Goal: Transaction & Acquisition: Purchase product/service

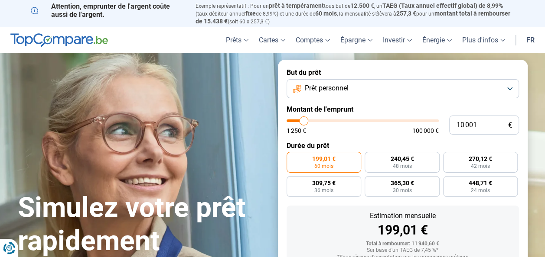
click at [341, 89] on span "Prêt personnel" at bounding box center [327, 89] width 44 height 10
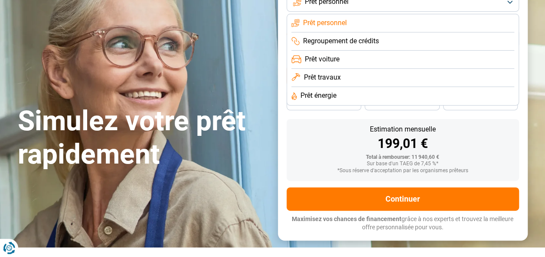
scroll to position [43, 0]
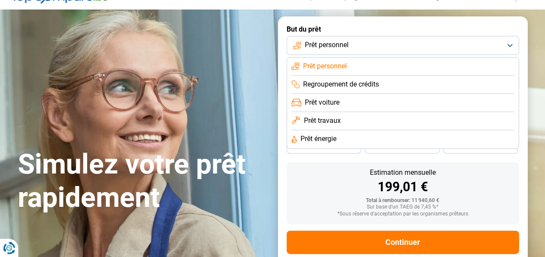
click at [328, 65] on span "Prêt personnel" at bounding box center [325, 67] width 44 height 10
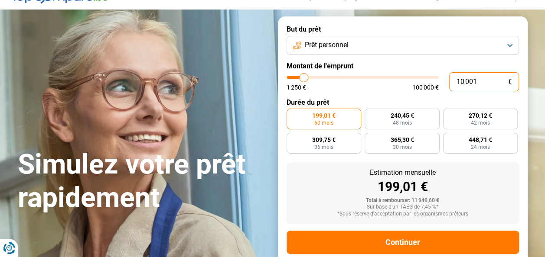
drag, startPoint x: 485, startPoint y: 81, endPoint x: 439, endPoint y: 80, distance: 46.4
click at [439, 80] on div "10 001 € 1 250 € 100 000 €" at bounding box center [402, 81] width 232 height 19
type input "3"
type input "1250"
type input "35"
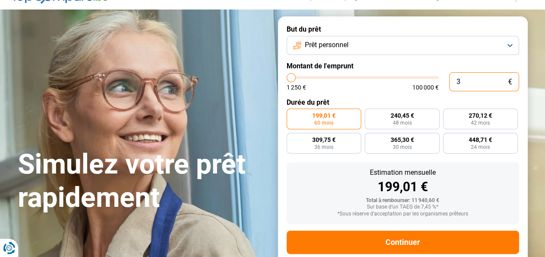
type input "1250"
type input "350"
type input "1250"
type input "3 500"
type input "3500"
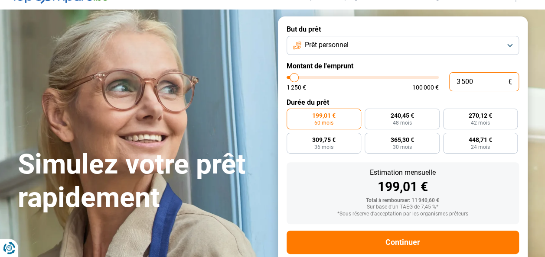
type input "35 000"
type input "35000"
type input "35 000"
radio input "false"
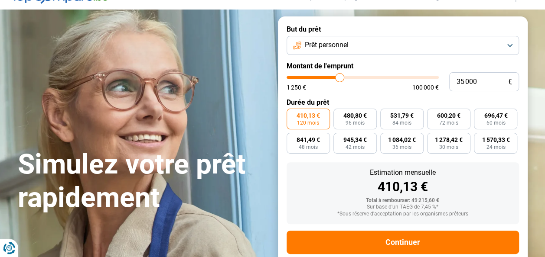
click at [383, 89] on div "1 250 € 100 000 €" at bounding box center [362, 87] width 152 height 6
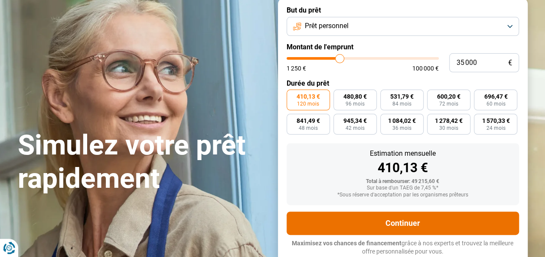
click at [398, 226] on button "Continuer" at bounding box center [402, 223] width 232 height 23
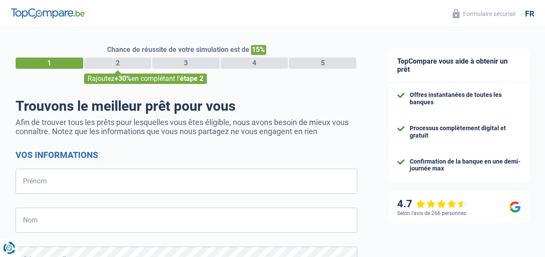
select select "32"
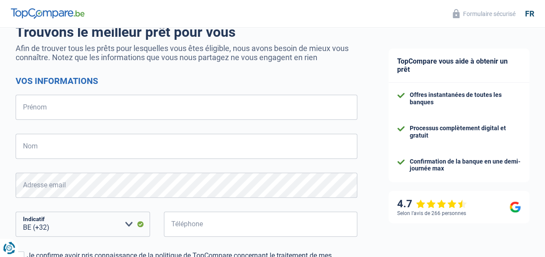
scroll to position [87, 0]
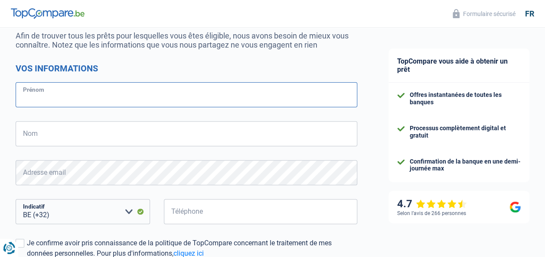
click at [67, 100] on input "Prénom" at bounding box center [186, 94] width 341 height 25
type input "Etienne"
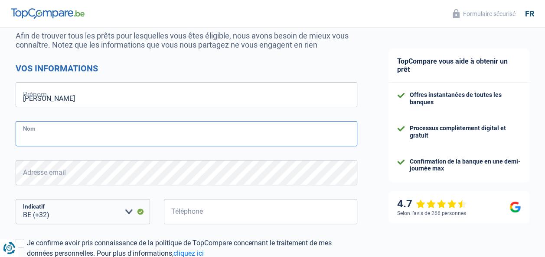
type input "Deghilage"
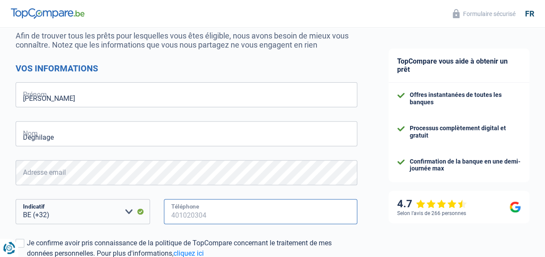
type input "478390357"
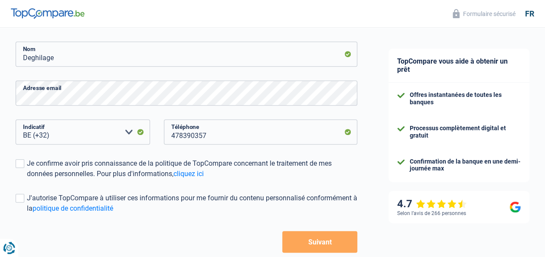
scroll to position [173, 0]
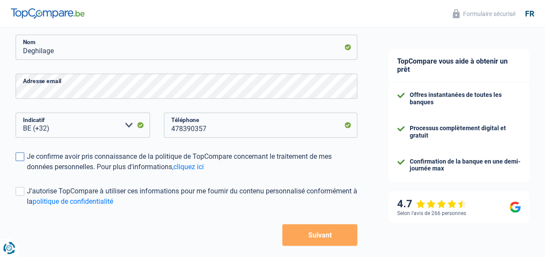
click at [20, 159] on span at bounding box center [20, 156] width 9 height 9
click at [27, 172] on input "Je confirme avoir pris connaissance de la politique de TopCompare concernant le…" at bounding box center [27, 172] width 0 height 0
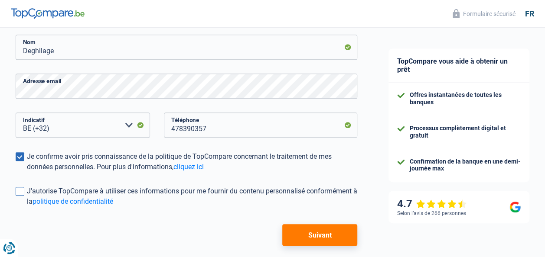
click at [25, 194] on label "J'autorise TopCompare à utiliser ces informations pour me fournir du contenu pe…" at bounding box center [186, 196] width 341 height 21
click at [27, 207] on input "J'autorise TopCompare à utiliser ces informations pour me fournir du contenu pe…" at bounding box center [27, 207] width 0 height 0
click at [319, 239] on button "Suivant" at bounding box center [319, 235] width 75 height 22
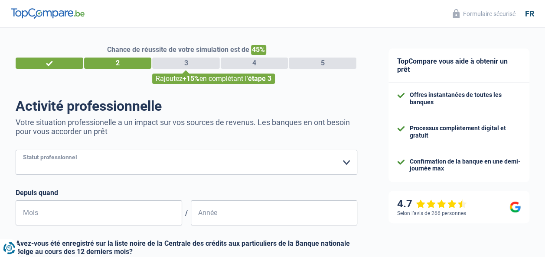
click at [98, 161] on select "Ouvrier Employé privé Employé public Invalide Indépendant Pensionné Chômeur Mut…" at bounding box center [186, 162] width 341 height 25
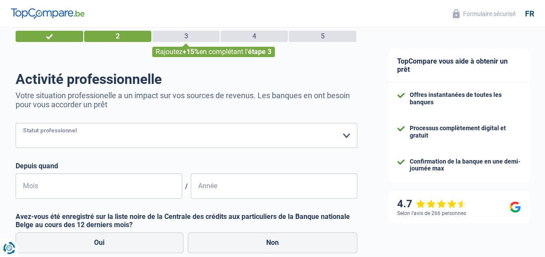
scroll to position [43, 0]
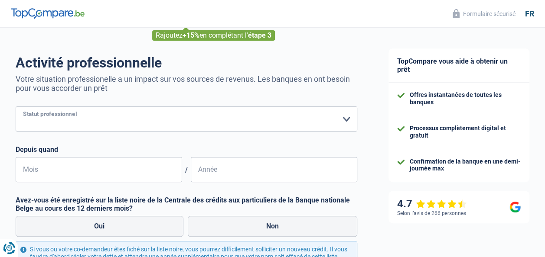
click at [99, 115] on select "Ouvrier Employé privé Employé public Invalide Indépendant Pensionné Chômeur Mut…" at bounding box center [186, 119] width 341 height 25
select select "privateEmployee"
click at [16, 107] on select "Ouvrier Employé privé Employé public Invalide Indépendant Pensionné Chômeur Mut…" at bounding box center [186, 119] width 341 height 25
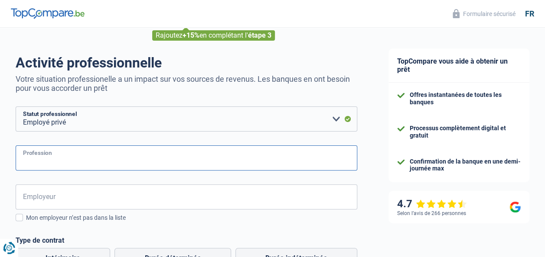
click at [83, 160] on input "Profession" at bounding box center [186, 158] width 341 height 25
click at [83, 159] on input "Profession" at bounding box center [186, 158] width 341 height 25
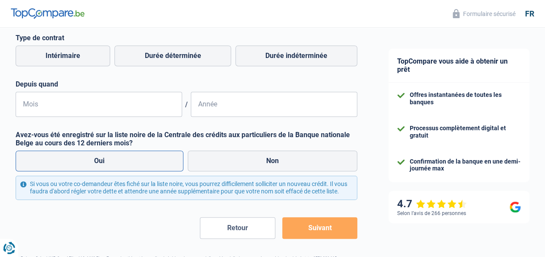
scroll to position [277, 0]
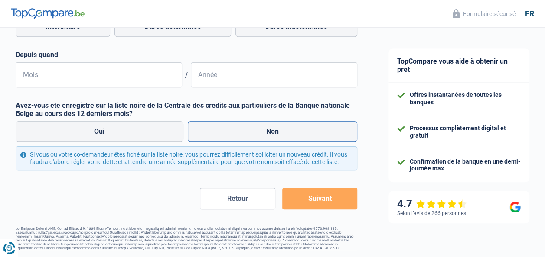
click at [228, 124] on label "Non" at bounding box center [273, 131] width 170 height 21
click at [228, 124] on input "Non" at bounding box center [273, 131] width 170 height 21
radio input "true"
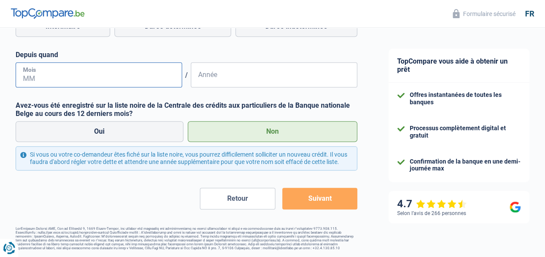
click at [62, 72] on input "Mois" at bounding box center [99, 74] width 166 height 25
click at [30, 71] on input "Mois" at bounding box center [99, 74] width 166 height 25
type input "10"
type input "2022"
click at [97, 42] on div "Employeur Tous les champs sont obligatoires. Veuillez sélectionner une option M…" at bounding box center [186, 19] width 341 height 135
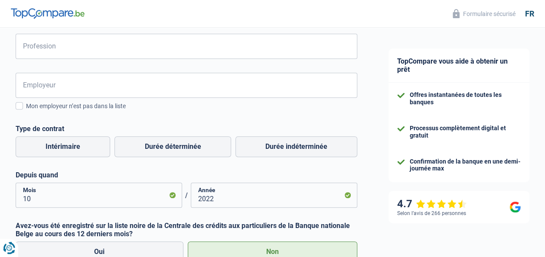
scroll to position [147, 0]
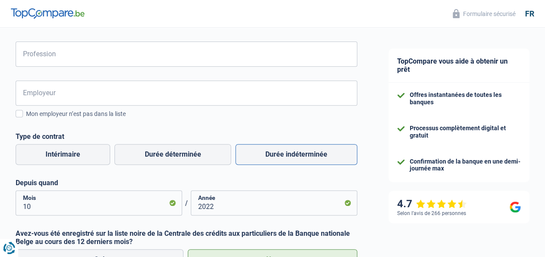
click at [308, 157] on label "Durée indéterminée" at bounding box center [296, 154] width 122 height 21
click at [308, 157] on input "Durée indéterminée" at bounding box center [296, 154] width 122 height 21
radio input "true"
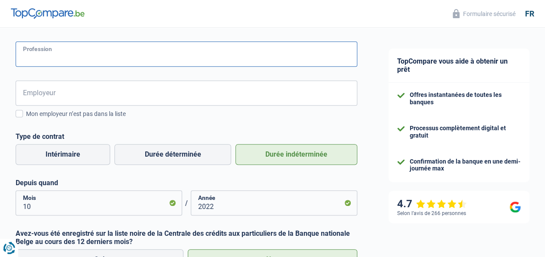
click at [67, 56] on input "Profession" at bounding box center [186, 54] width 341 height 25
type input "DIRECTEUR"
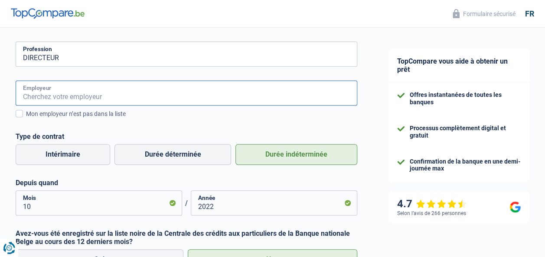
click at [55, 98] on input "Employeur" at bounding box center [186, 93] width 341 height 25
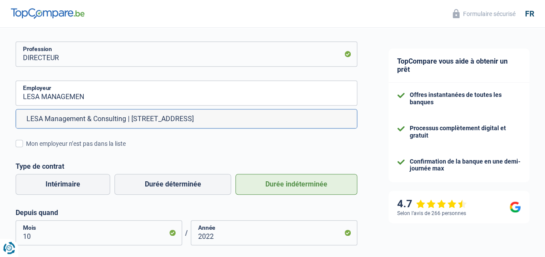
click at [145, 121] on li "LESA Management & Consulting | Boulevard Sainctelette, 39 | 7000 - Mons" at bounding box center [186, 119] width 340 height 19
type input "LESA Management & Consulting | Boulevard Sainctelette, 39 | 7000 - Mons"
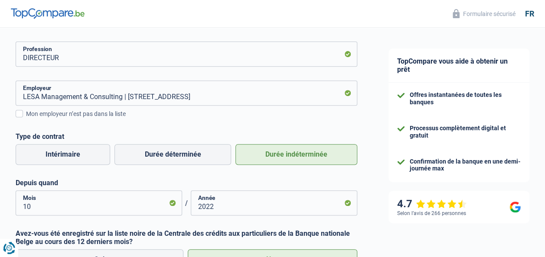
click at [156, 126] on div "LESA Management & Consulting | Boulevard Sainctelette, 39 | 7000 - Mons Employe…" at bounding box center [186, 148] width 341 height 135
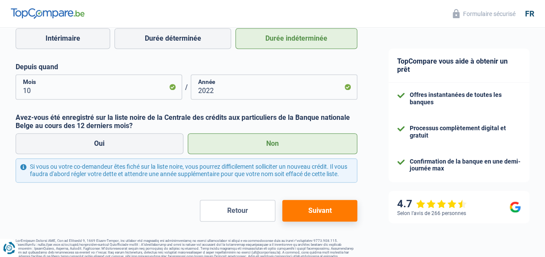
scroll to position [277, 0]
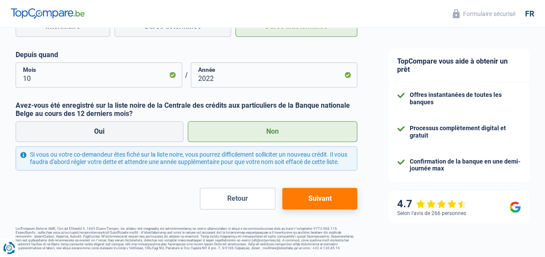
click at [315, 196] on button "Suivant" at bounding box center [319, 199] width 75 height 22
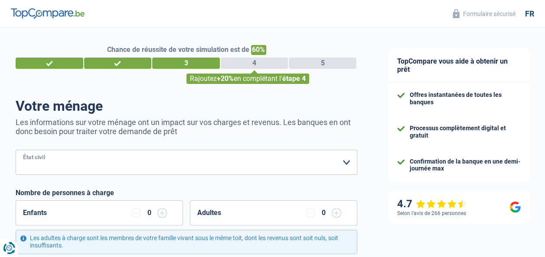
click at [81, 165] on select "Célibataire Marié(e) Cohabitant(e) légal(e) Divorcé(e) Veuf(ve) Séparé (de fait…" at bounding box center [186, 162] width 341 height 25
select select "single"
click at [16, 151] on select "Célibataire Marié(e) Cohabitant(e) légal(e) Divorcé(e) Veuf(ve) Séparé (de fait…" at bounding box center [186, 162] width 341 height 25
click at [165, 214] on input "button" at bounding box center [162, 213] width 10 height 10
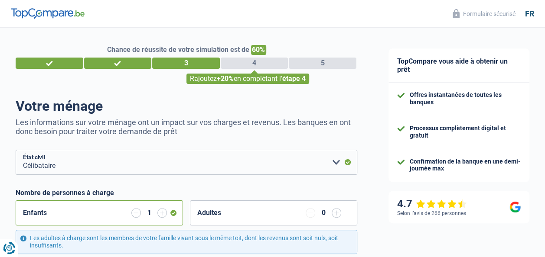
click at [165, 214] on input "button" at bounding box center [162, 213] width 10 height 10
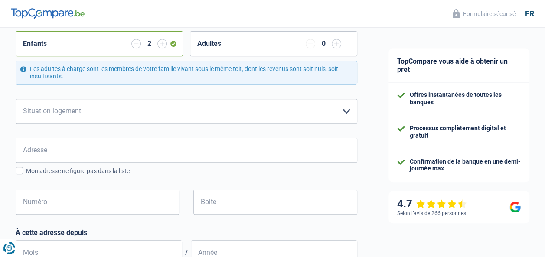
scroll to position [173, 0]
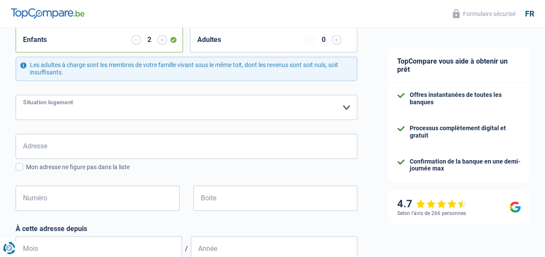
click at [81, 106] on select "Locataire Propriétaire avec prêt hypothécaire Propriétaire sans prêt hypothécai…" at bounding box center [186, 107] width 341 height 25
select select "ownerWithMortgage"
click at [16, 95] on select "Locataire Propriétaire avec prêt hypothécaire Propriétaire sans prêt hypothécai…" at bounding box center [186, 107] width 341 height 25
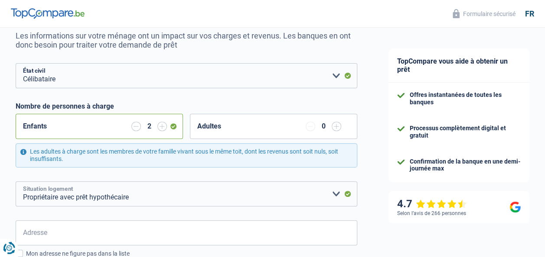
scroll to position [130, 0]
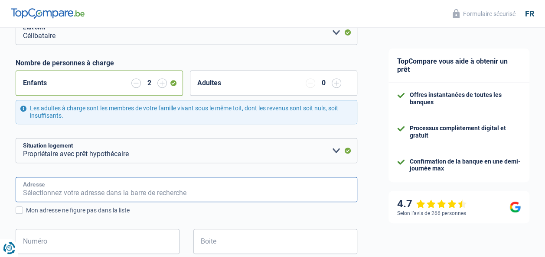
click at [73, 192] on input "Adresse" at bounding box center [186, 189] width 341 height 25
type input "Rue Louis Piérard 12, 7040 Quévy, Hainaut, Belgique"
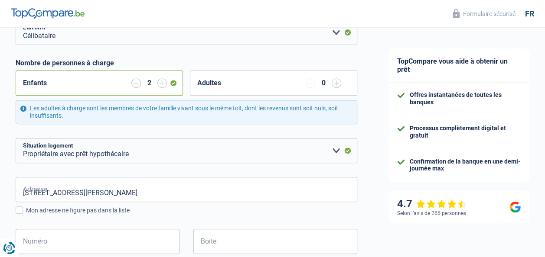
type input "Belgique"
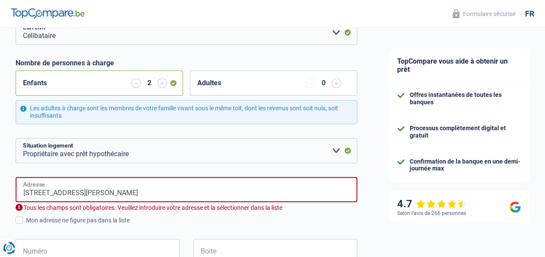
type input "Belgique"
drag, startPoint x: 193, startPoint y: 194, endPoint x: 106, endPoint y: 194, distance: 86.6
click at [106, 194] on input "Rue Louis Piérard 12, 7040 Quévy, Hainaut, Belgique" at bounding box center [186, 189] width 341 height 25
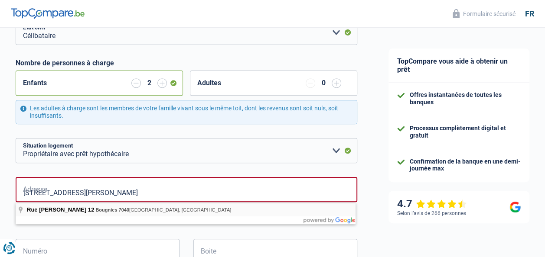
type input "Rue Louis Piérard, 7040, Quévy, BE"
type input "12"
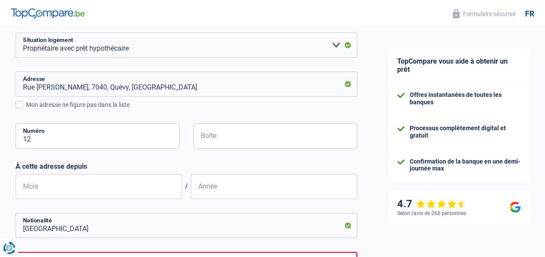
scroll to position [260, 0]
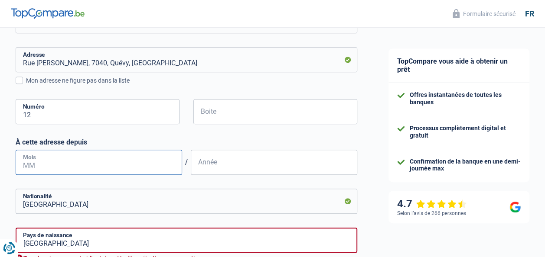
click at [58, 160] on input "Mois" at bounding box center [99, 162] width 166 height 25
type input "4"
click at [209, 165] on input "Année" at bounding box center [274, 162] width 166 height 25
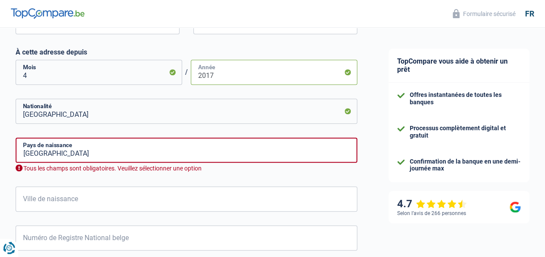
scroll to position [390, 0]
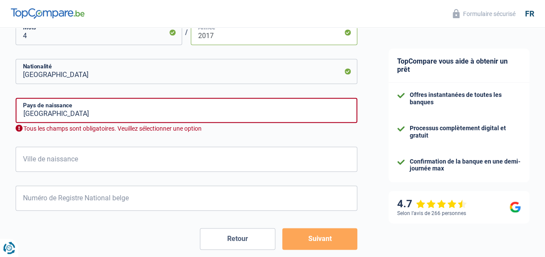
type input "2017"
click at [84, 115] on input "Belgique" at bounding box center [186, 110] width 341 height 25
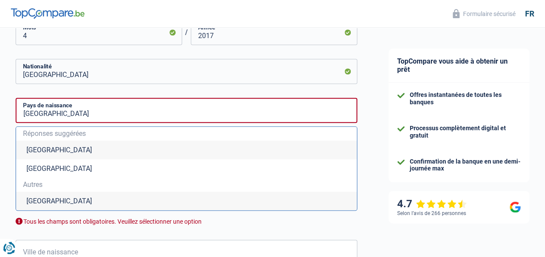
click at [72, 157] on li "Belgique" at bounding box center [186, 150] width 340 height 19
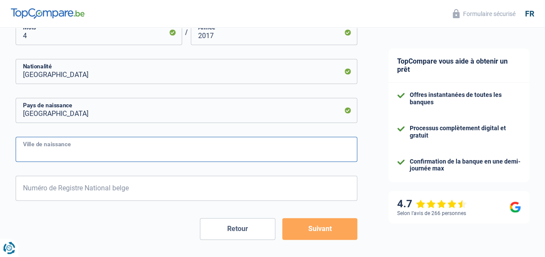
click at [114, 151] on input "Ville de naissance" at bounding box center [186, 149] width 341 height 25
type input "MONS"
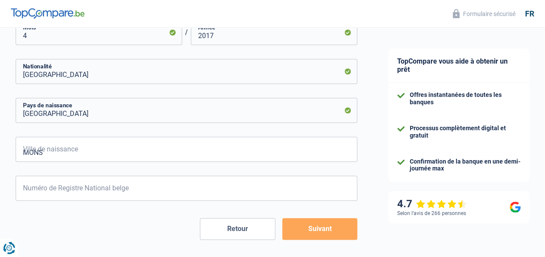
type input "7000"
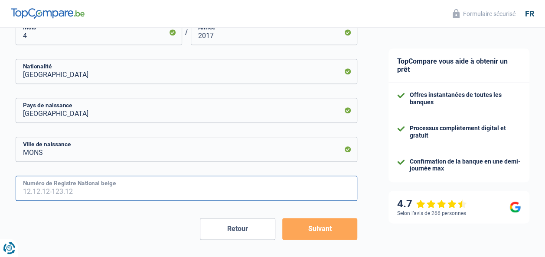
click at [116, 188] on input "Numéro de Registre National belge" at bounding box center [186, 188] width 341 height 25
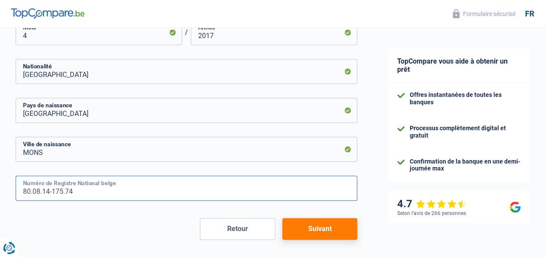
type input "80.08.14-175.74"
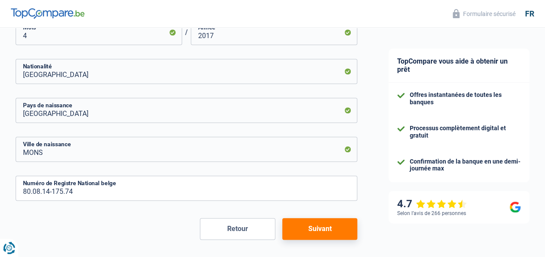
click at [309, 226] on button "Suivant" at bounding box center [319, 229] width 75 height 22
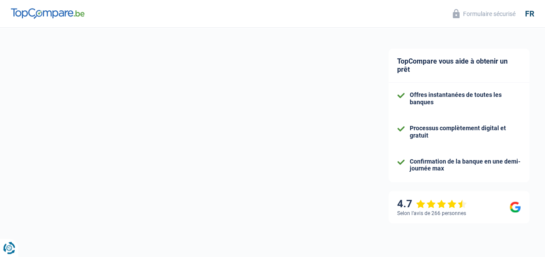
select select "familyAllowances"
select select "netSalary"
select select "mealVouchers"
select select "mortgage"
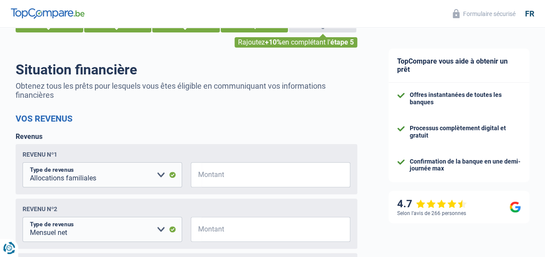
scroll to position [87, 0]
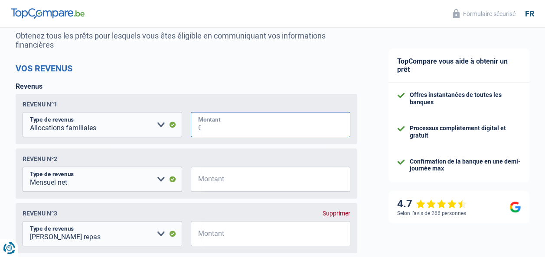
click at [236, 125] on input "Montant" at bounding box center [275, 124] width 149 height 25
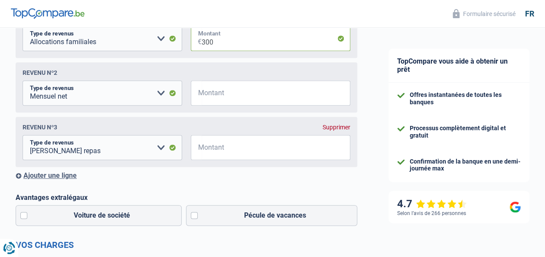
scroll to position [173, 0]
type input "300"
click at [216, 99] on input "Montant" at bounding box center [275, 92] width 149 height 25
type input "600"
click at [214, 148] on input "Montant" at bounding box center [275, 147] width 149 height 25
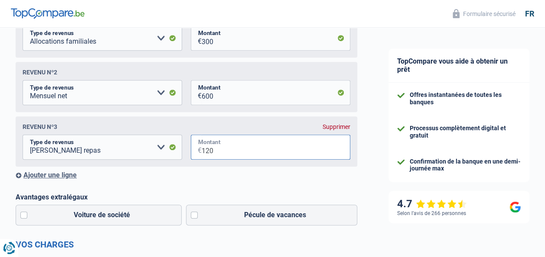
type input "120"
drag, startPoint x: 222, startPoint y: 99, endPoint x: 192, endPoint y: 96, distance: 29.6
click at [192, 96] on div "600 € Montant" at bounding box center [270, 92] width 159 height 25
type input "3.500"
click at [203, 125] on div "Revenu nº3 Supprimer" at bounding box center [187, 126] width 328 height 7
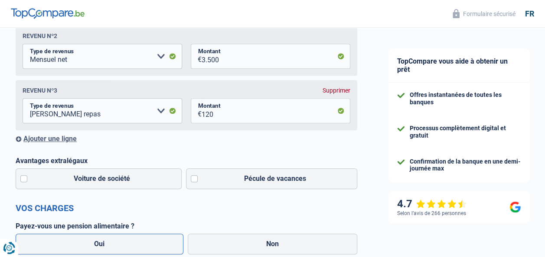
scroll to position [260, 0]
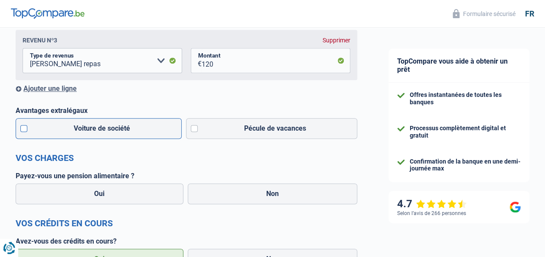
click at [24, 130] on label "Voiture de société" at bounding box center [99, 128] width 166 height 21
click at [24, 130] on input "Voiture de société" at bounding box center [99, 128] width 166 height 21
checkbox input "true"
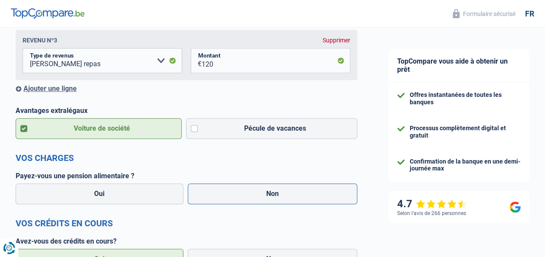
click at [226, 196] on label "Non" at bounding box center [273, 194] width 170 height 21
click at [226, 196] on input "Non" at bounding box center [273, 194] width 170 height 21
radio input "true"
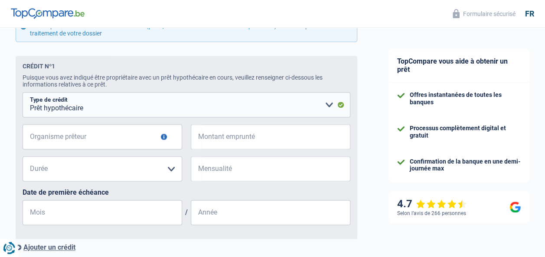
scroll to position [520, 0]
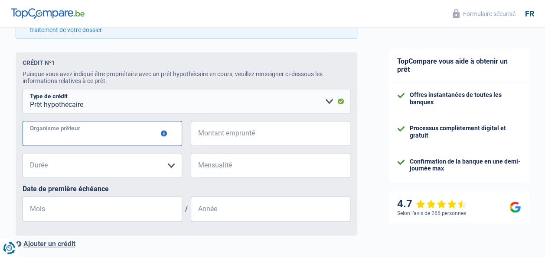
click at [96, 142] on input "Organisme prêteur" at bounding box center [102, 133] width 159 height 25
type input "bELFIUS"
click at [226, 136] on input "Montant emprunté" at bounding box center [275, 133] width 149 height 25
type input "300.000"
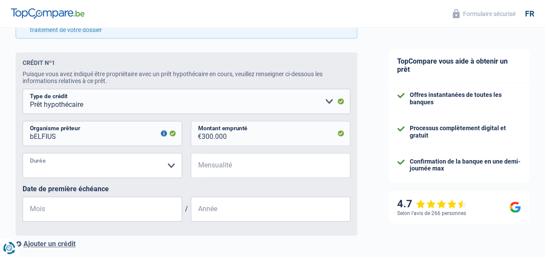
click at [160, 162] on select "120 mois 180 mois 240 mois 300 mois 360 mois 420 mois Veuillez sélectionner une…" at bounding box center [102, 165] width 159 height 25
select select "240"
click at [23, 156] on select "120 mois 180 mois 240 mois 300 mois 360 mois 420 mois Veuillez sélectionner une…" at bounding box center [102, 165] width 159 height 25
click at [224, 170] on input "Mensualité" at bounding box center [275, 165] width 149 height 25
type input "1.400"
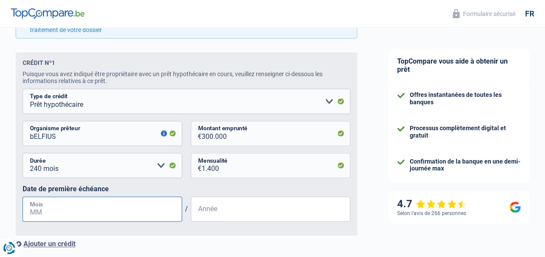
click at [101, 214] on input "Mois" at bounding box center [102, 209] width 159 height 25
type input "4"
click at [226, 210] on input "Année" at bounding box center [270, 209] width 159 height 25
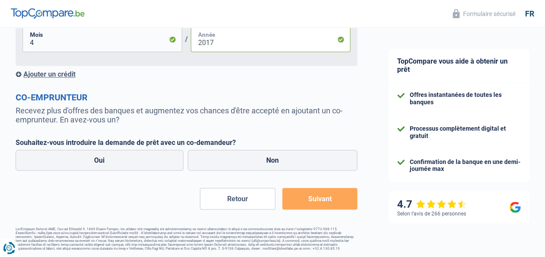
scroll to position [695, 0]
type input "2017"
click at [249, 159] on label "Non" at bounding box center [273, 160] width 170 height 21
click at [249, 159] on input "Non" at bounding box center [273, 160] width 170 height 21
radio input "true"
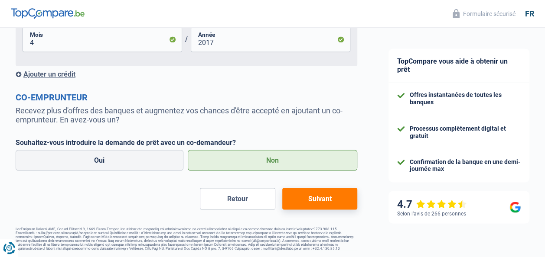
click at [318, 197] on button "Suivant" at bounding box center [319, 199] width 75 height 22
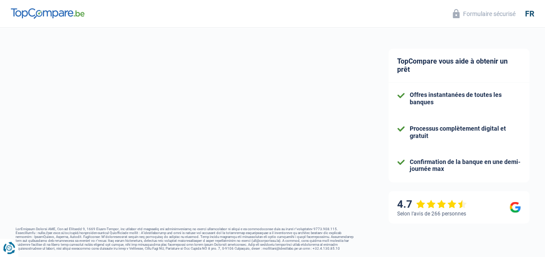
select select "120"
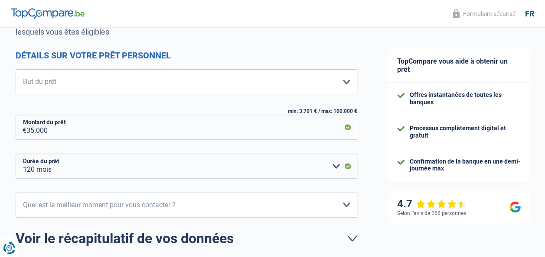
scroll to position [87, 0]
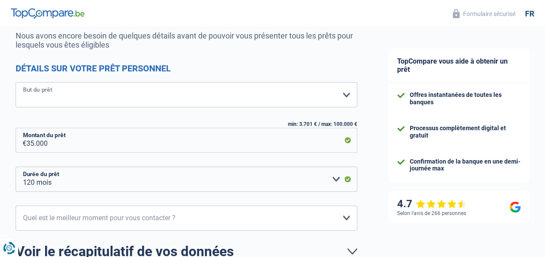
click at [71, 95] on select "Confort maison: meubles, textile, peinture, électroménager, outillage non-profe…" at bounding box center [186, 94] width 341 height 25
select select "other"
click at [16, 83] on select "Confort maison: meubles, textile, peinture, électroménager, outillage non-profe…" at bounding box center [186, 94] width 341 height 25
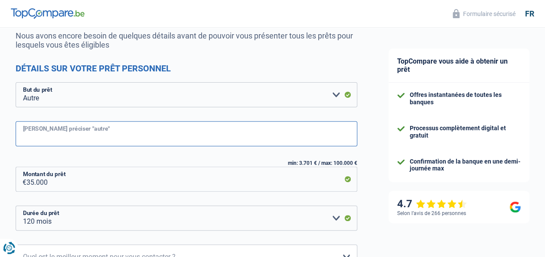
click at [78, 139] on input "Veuillez préciser "autre"" at bounding box center [186, 133] width 341 height 25
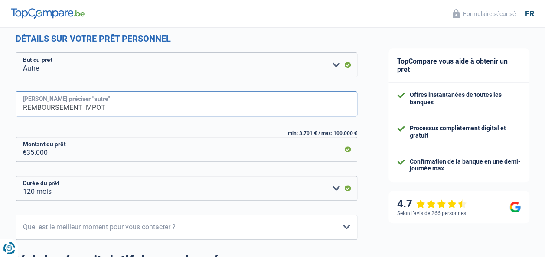
scroll to position [215, 0]
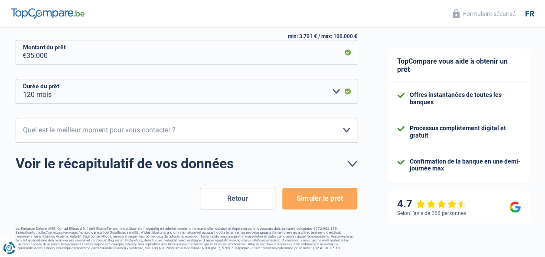
type input "REMBOURSEMENT IMPOT"
click at [106, 134] on select "10h-12h 12h-14h 14h-16h 16h-18h Veuillez sélectionner une option" at bounding box center [186, 130] width 341 height 25
select select "12-14"
click at [16, 118] on select "10h-12h 12h-14h 14h-16h 16h-18h Veuillez sélectionner une option" at bounding box center [186, 130] width 341 height 25
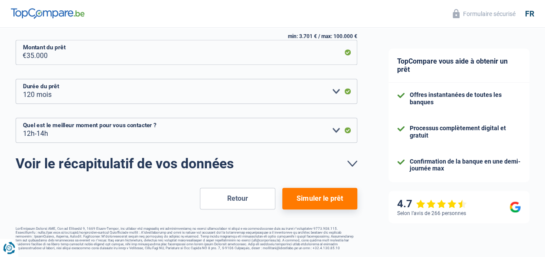
click at [322, 201] on button "Simuler le prêt" at bounding box center [319, 199] width 75 height 22
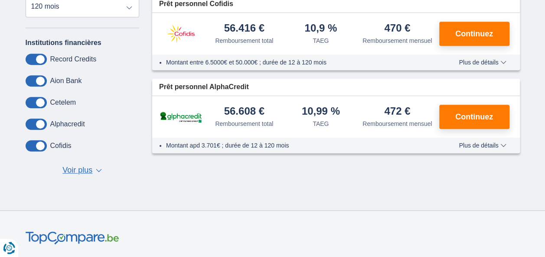
scroll to position [130, 0]
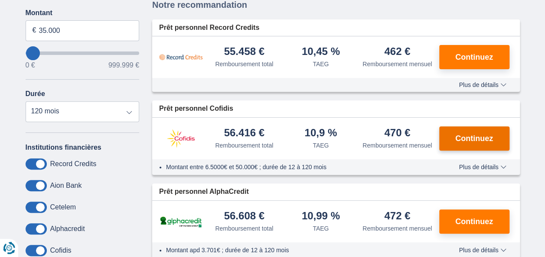
click at [466, 137] on span "Continuez" at bounding box center [474, 139] width 38 height 8
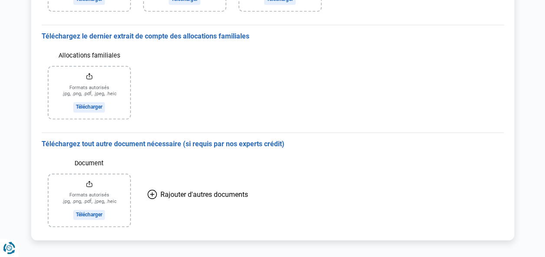
scroll to position [331, 0]
